Goal: Check status: Check status

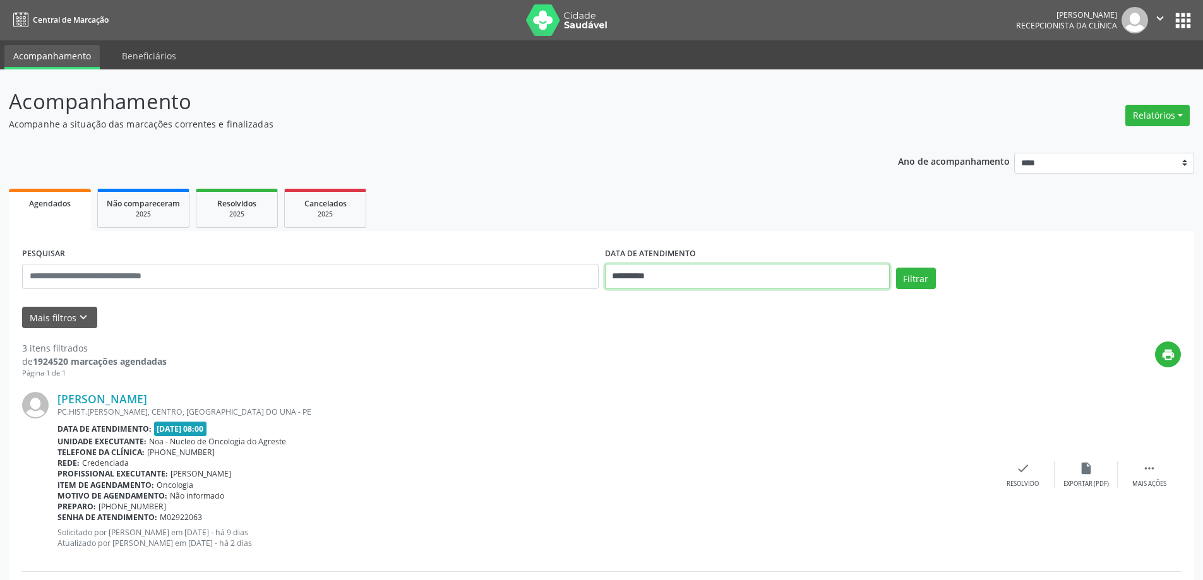
click at [691, 277] on input "**********" at bounding box center [747, 276] width 285 height 25
click at [647, 419] on span "22" at bounding box center [646, 418] width 25 height 25
type input "**********"
click at [647, 419] on span "22" at bounding box center [646, 418] width 25 height 25
click at [647, 419] on div "[PERSON_NAME] PC.HIST.[PERSON_NAME], CENTRO, [GEOGRAPHIC_DATA] DO UNA - PE Data…" at bounding box center [524, 474] width 934 height 165
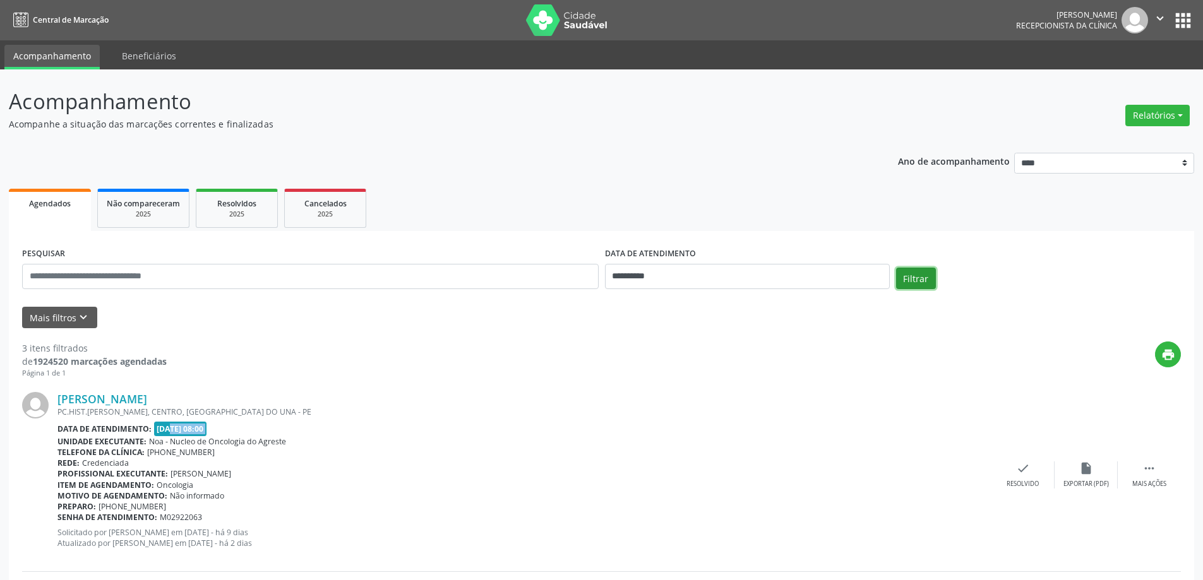
click at [929, 278] on button "Filtrar" at bounding box center [916, 278] width 40 height 21
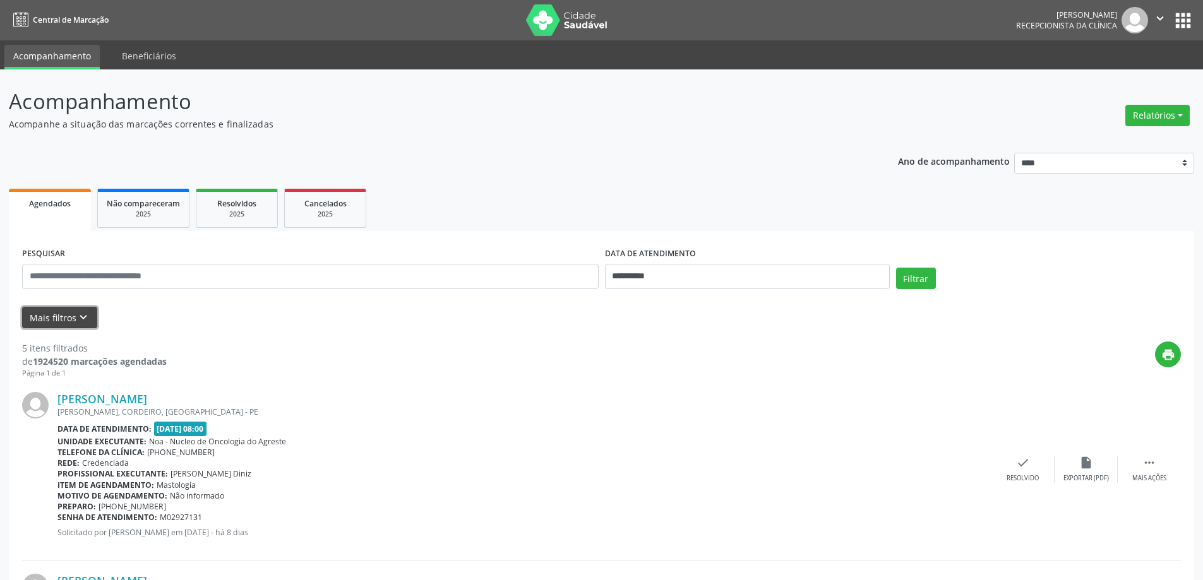
click at [81, 317] on icon "keyboard_arrow_down" at bounding box center [83, 318] width 14 height 14
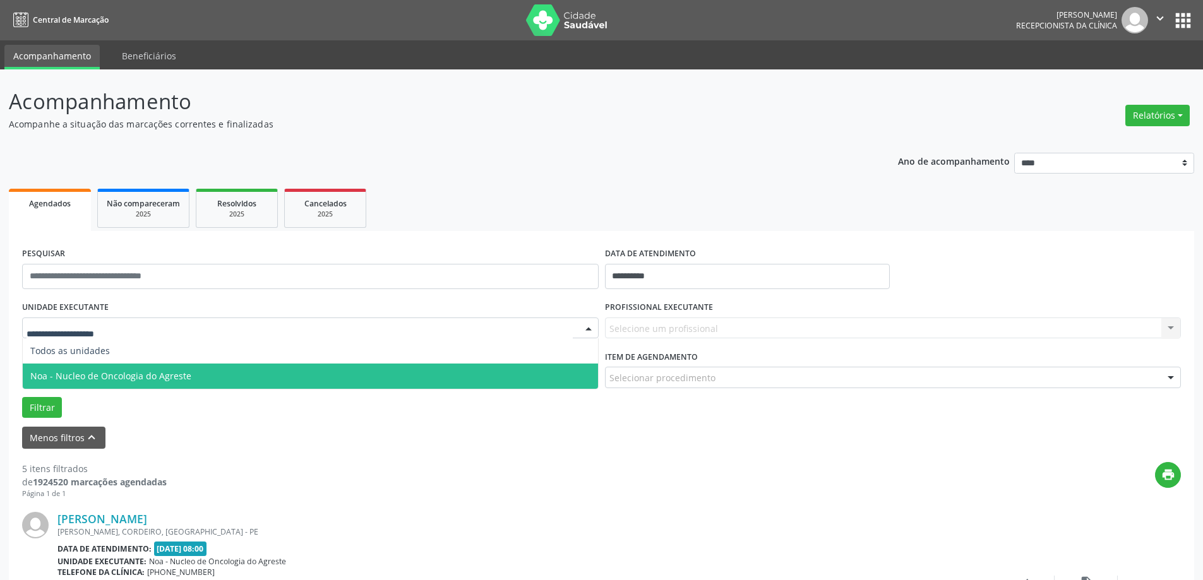
click at [106, 367] on span "Noa - Nucleo de Oncologia do Agreste" at bounding box center [310, 376] width 575 height 25
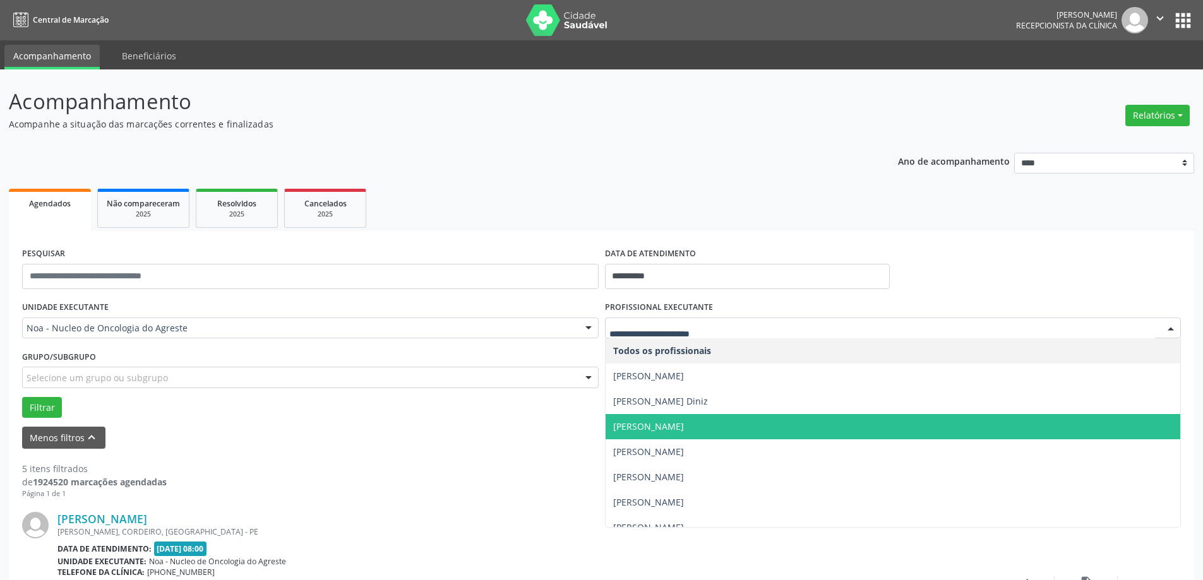
click at [667, 431] on span "[PERSON_NAME]" at bounding box center [648, 427] width 71 height 12
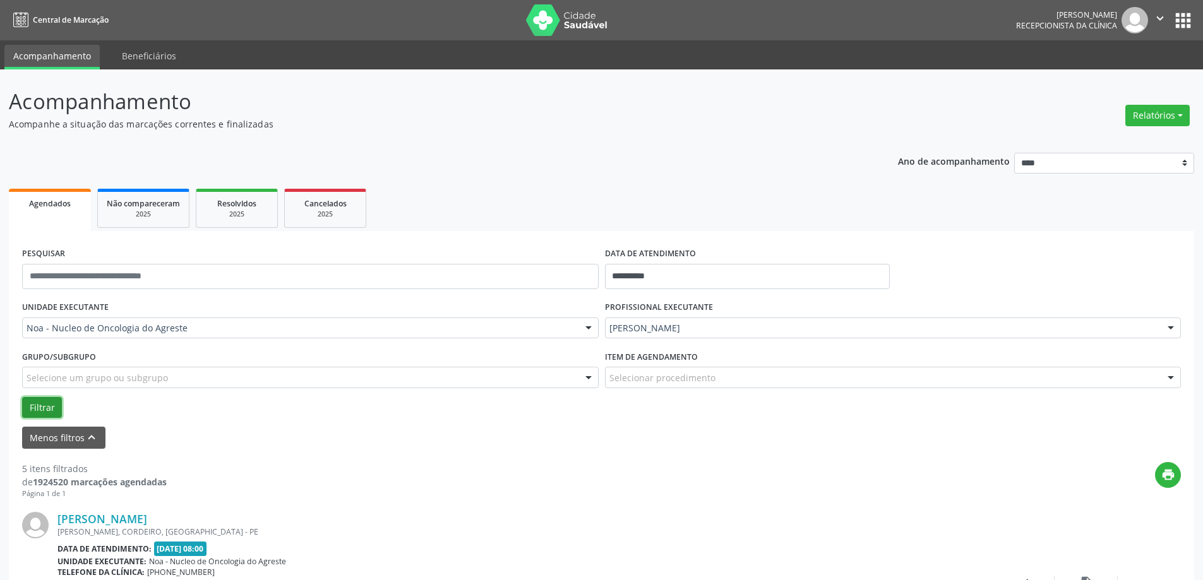
click at [46, 407] on button "Filtrar" at bounding box center [42, 407] width 40 height 21
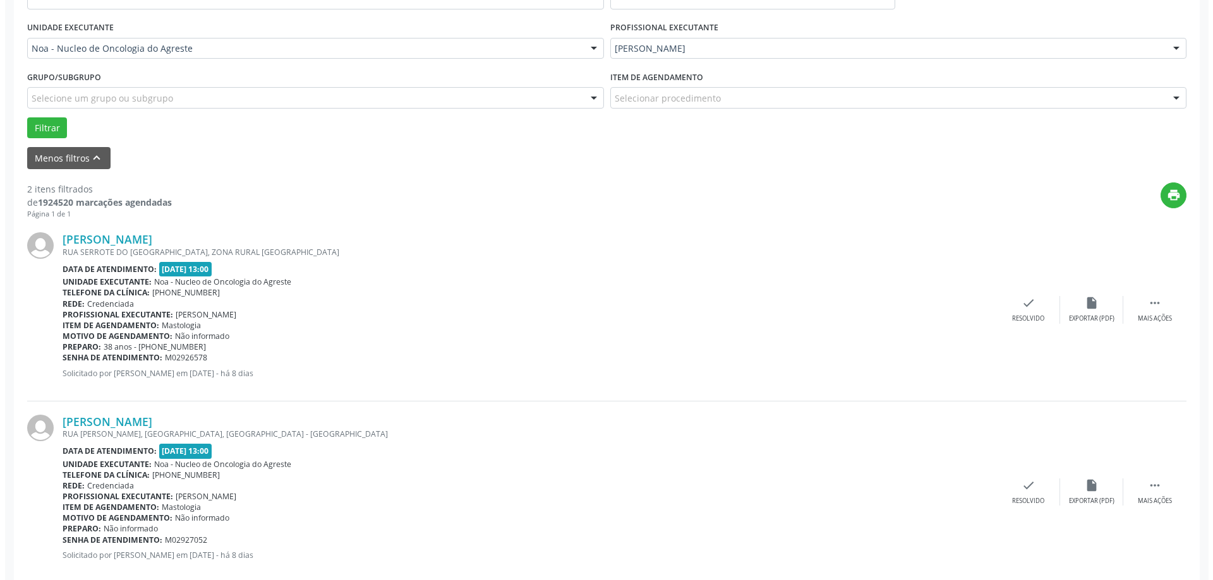
scroll to position [304, 0]
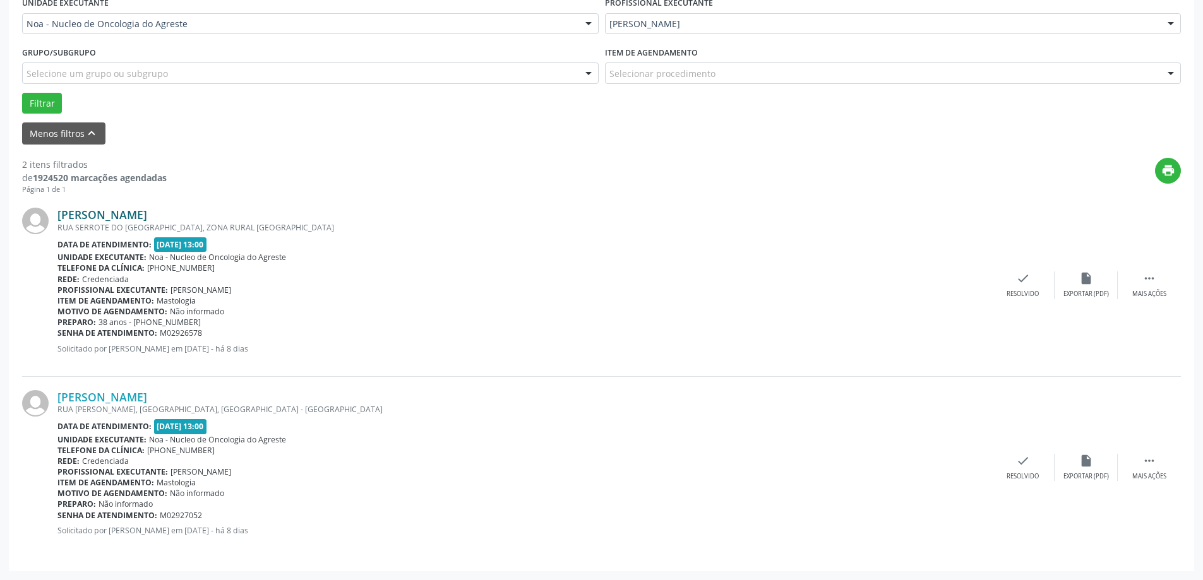
click at [129, 216] on link "[PERSON_NAME]" at bounding box center [102, 215] width 90 height 14
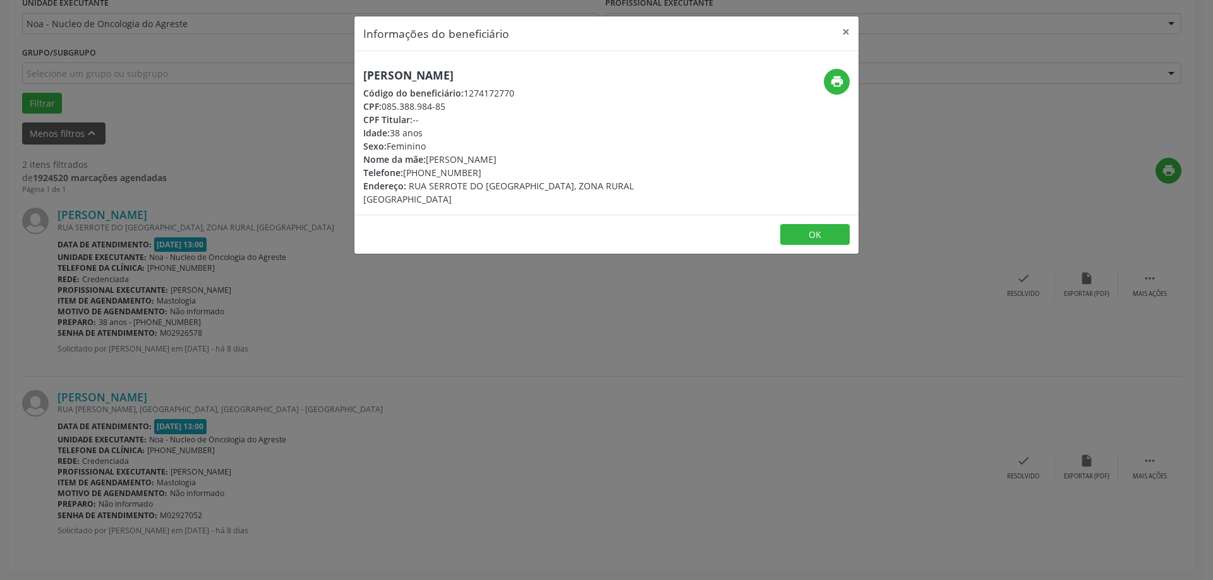
drag, startPoint x: 354, startPoint y: 73, endPoint x: 569, endPoint y: 75, distance: 214.7
click at [569, 75] on div "[PERSON_NAME] Código do beneficiário: 1274172770 CPF: 085.388.984-85 CPF Titula…" at bounding box center [522, 137] width 336 height 137
copy h5 "[PERSON_NAME]"
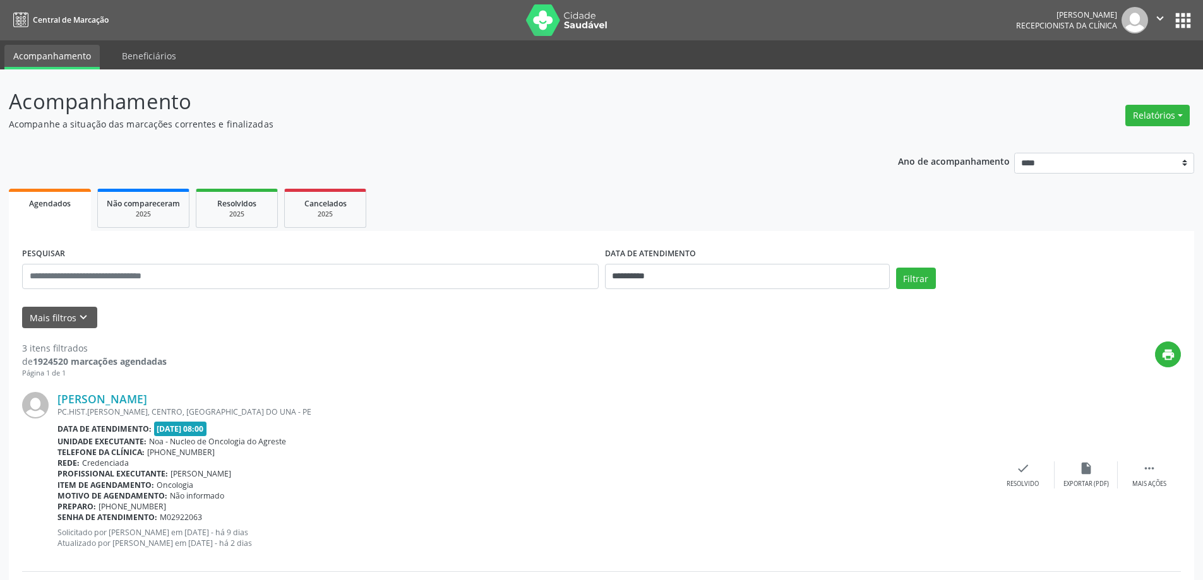
scroll to position [304, 0]
